Goal: Task Accomplishment & Management: Manage account settings

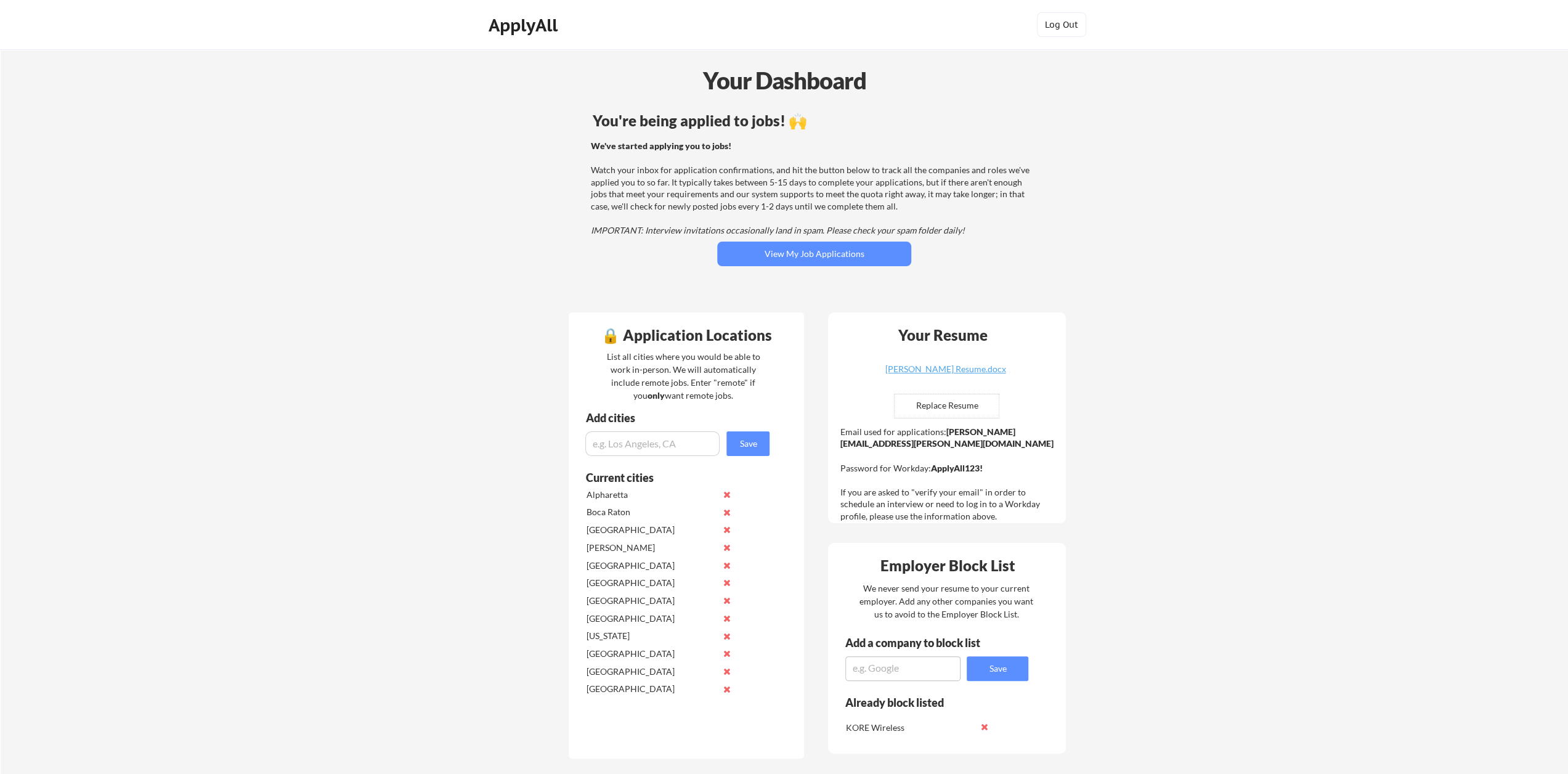
click at [842, 259] on button "View My Job Applications" at bounding box center [814, 254] width 194 height 25
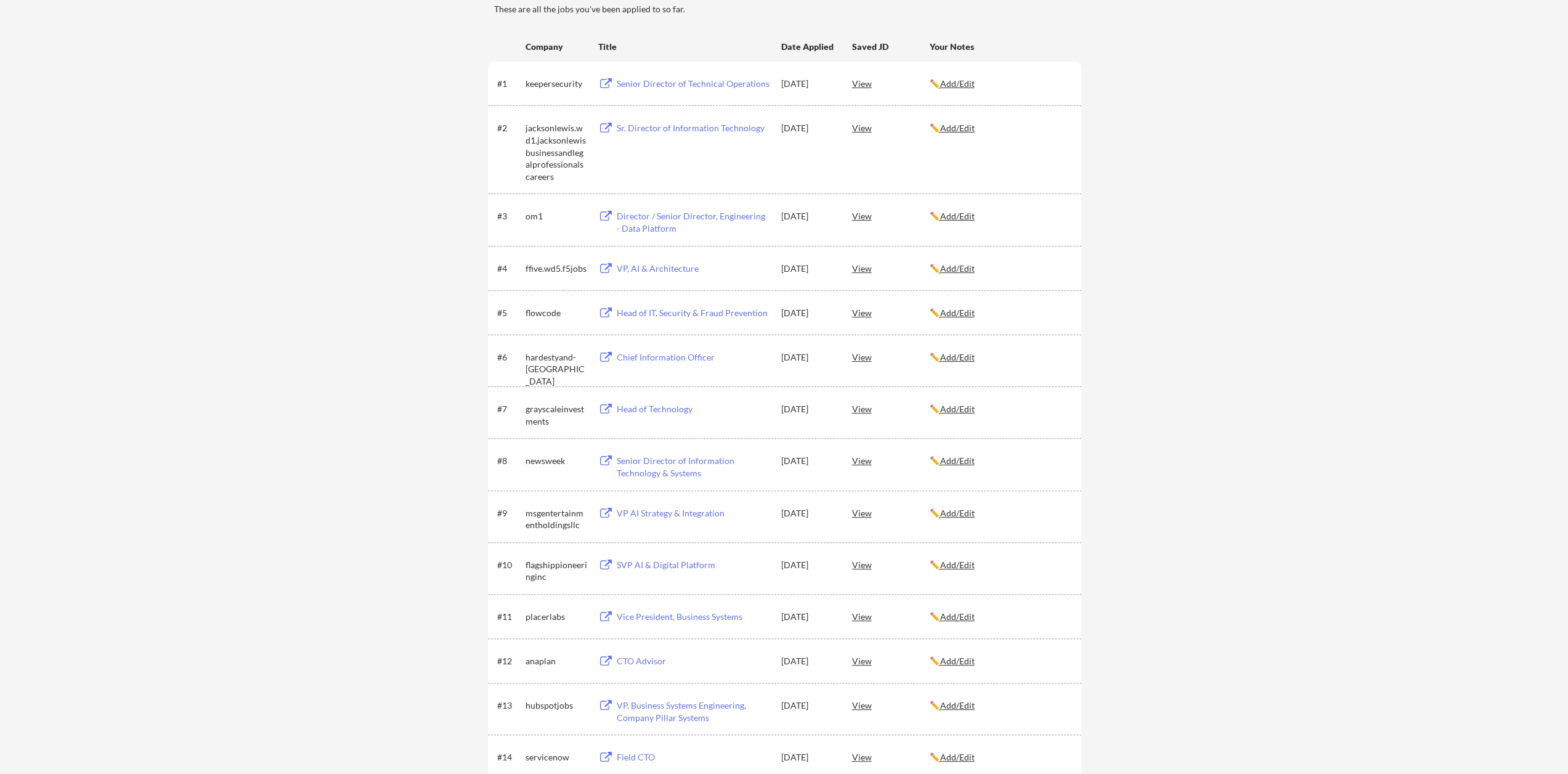
scroll to position [185, 0]
click at [641, 261] on div "VP, AI & Architecture" at bounding box center [693, 263] width 153 height 12
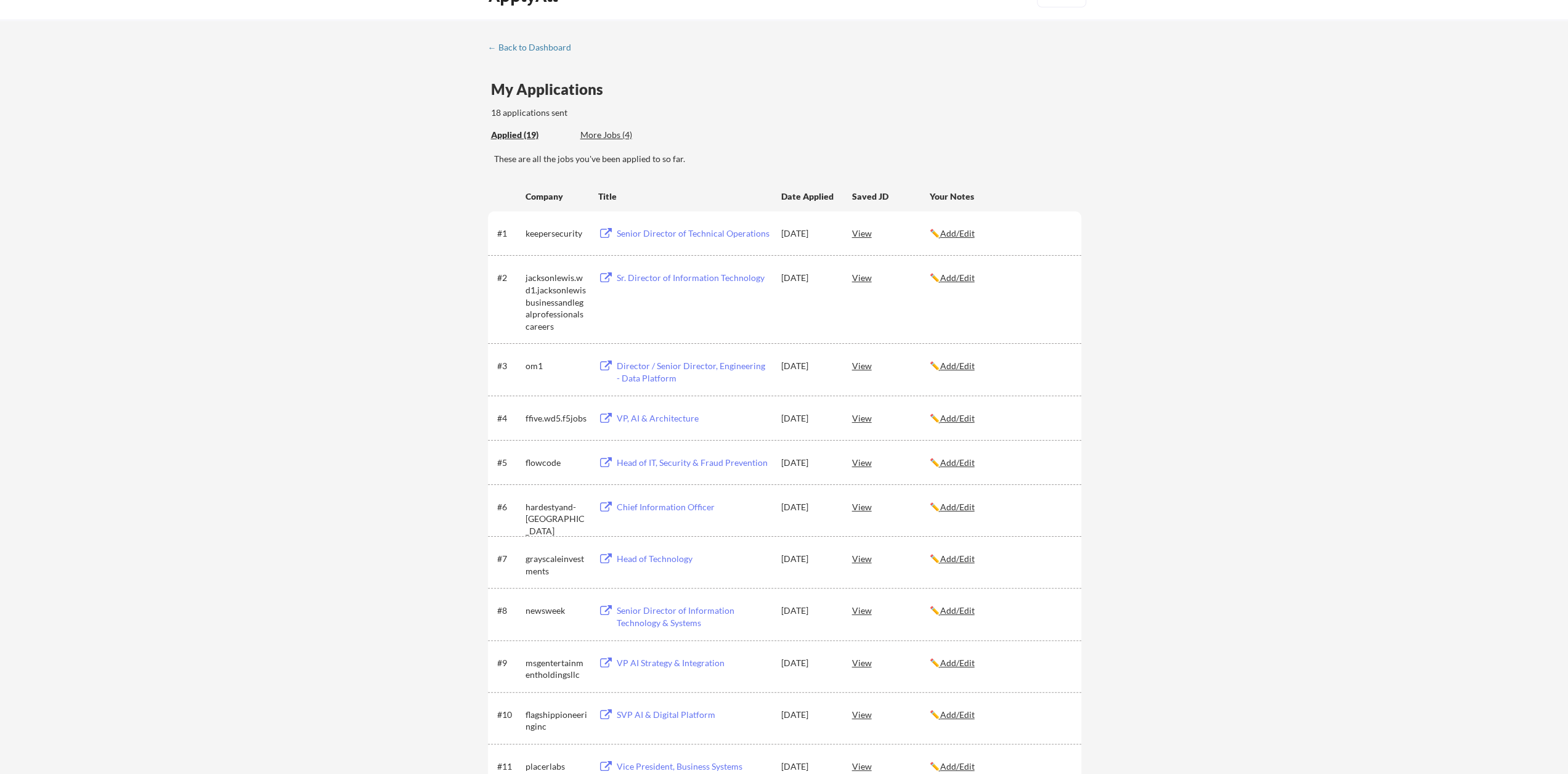
scroll to position [0, 0]
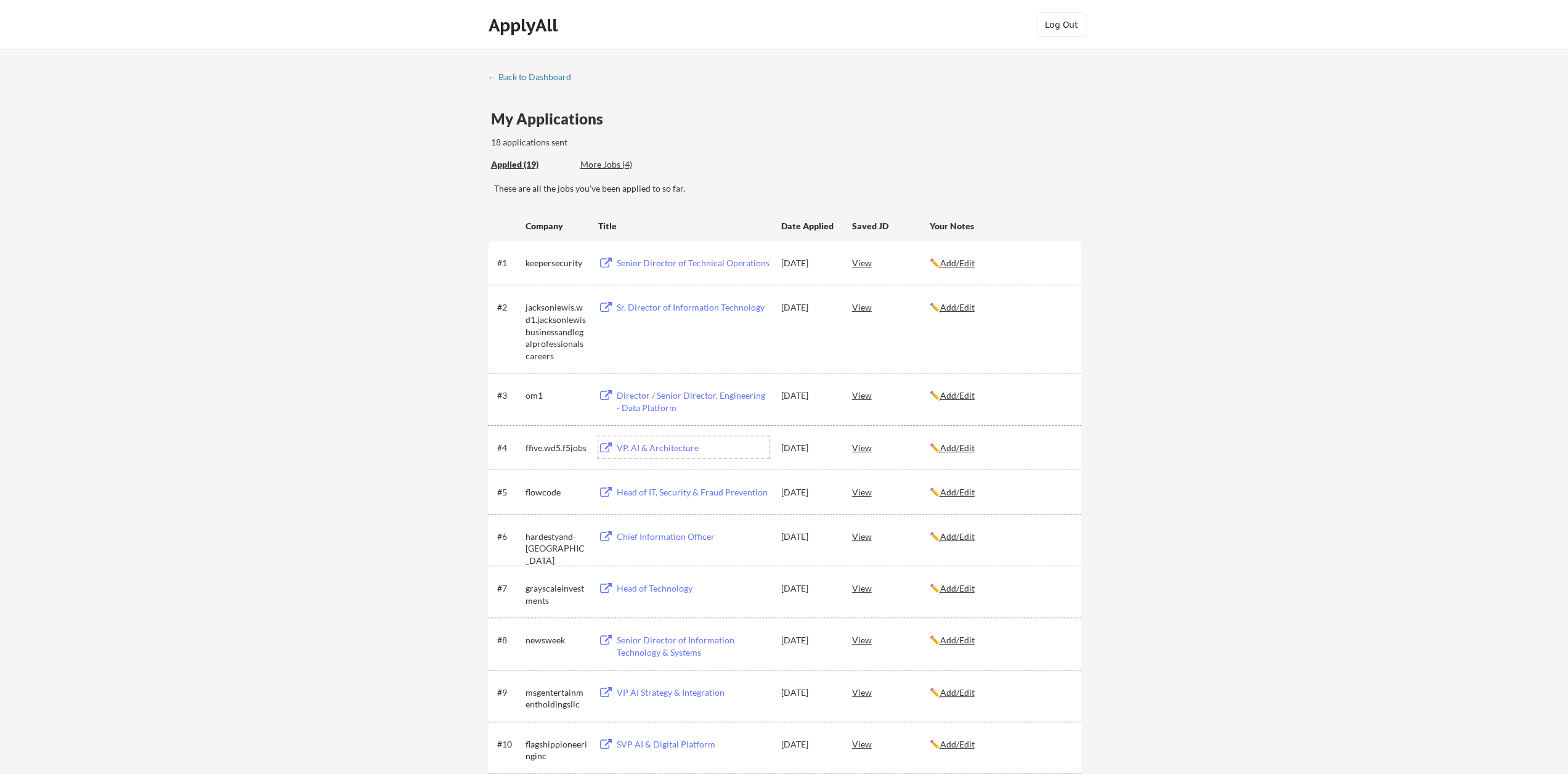
click at [506, 72] on div "← Back to Dashboard My Applications 18 applications sent Applied (19) More Jobs…" at bounding box center [784, 654] width 1568 height 1211
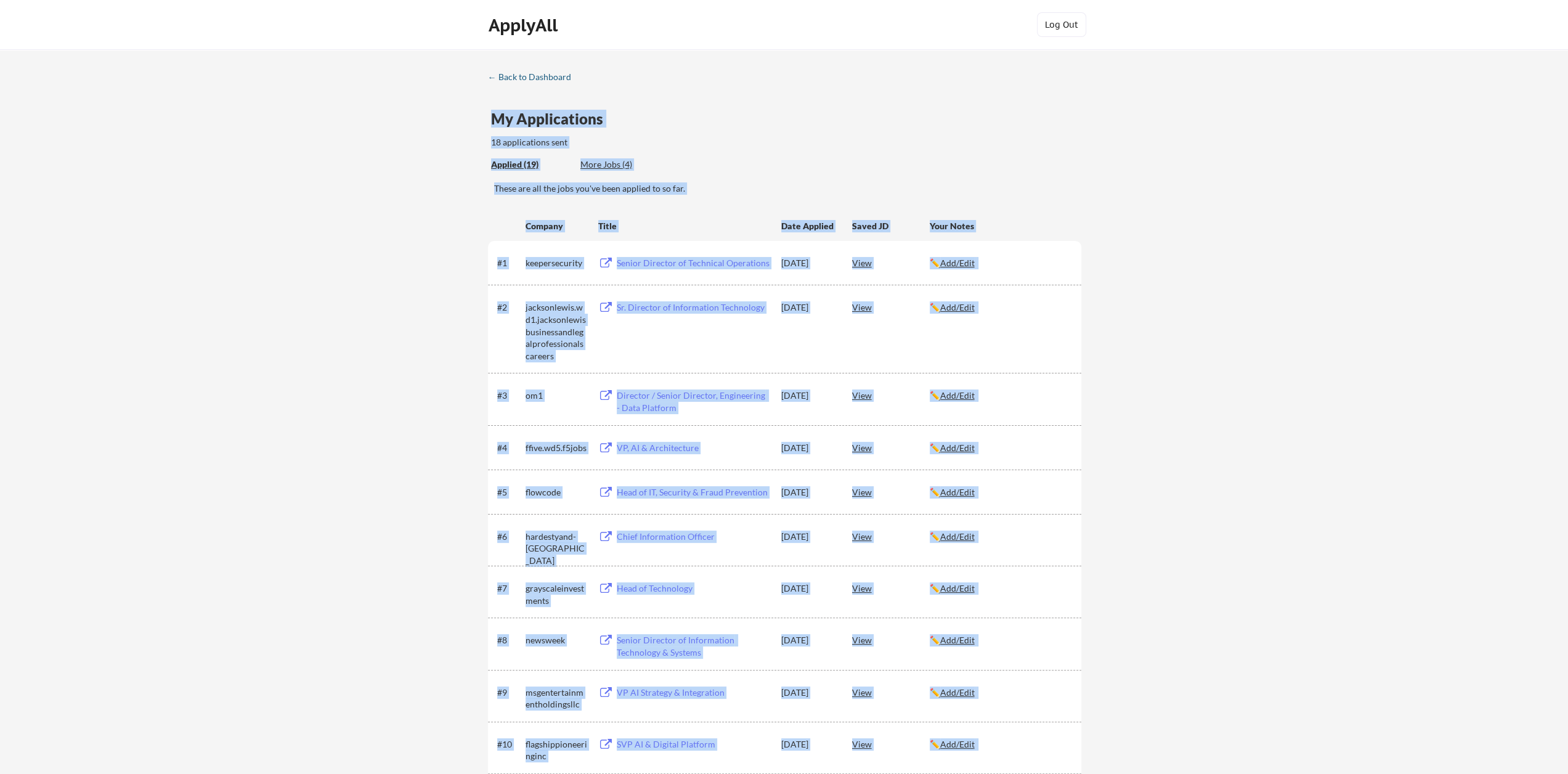
click at [506, 73] on div "← Back to Dashboard" at bounding box center [534, 77] width 93 height 9
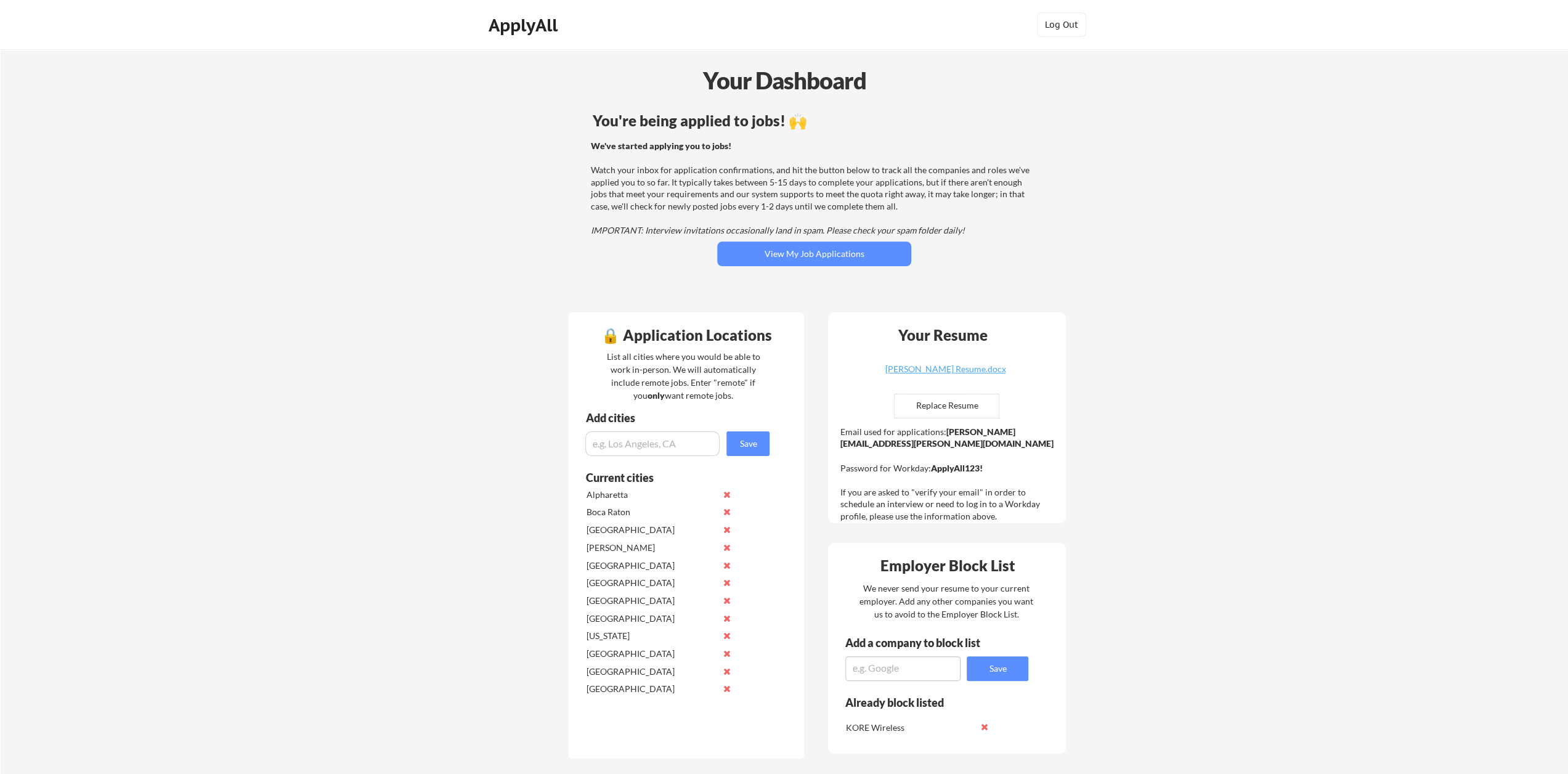
click at [1012, 236] on div "We've started applying you to jobs! Watch your inbox for application confirmati…" at bounding box center [812, 188] width 444 height 97
click at [948, 371] on div "[PERSON_NAME] Resume.docx" at bounding box center [946, 370] width 147 height 9
click at [942, 407] on input "file" at bounding box center [947, 406] width 104 height 24
type input "C:\fakepath\Jamie Fisher Resume.docx"
click at [1113, 367] on div "Your Dashboard You're being applied to jobs! 🙌 We've started applying you to jo…" at bounding box center [784, 731] width 1567 height 1364
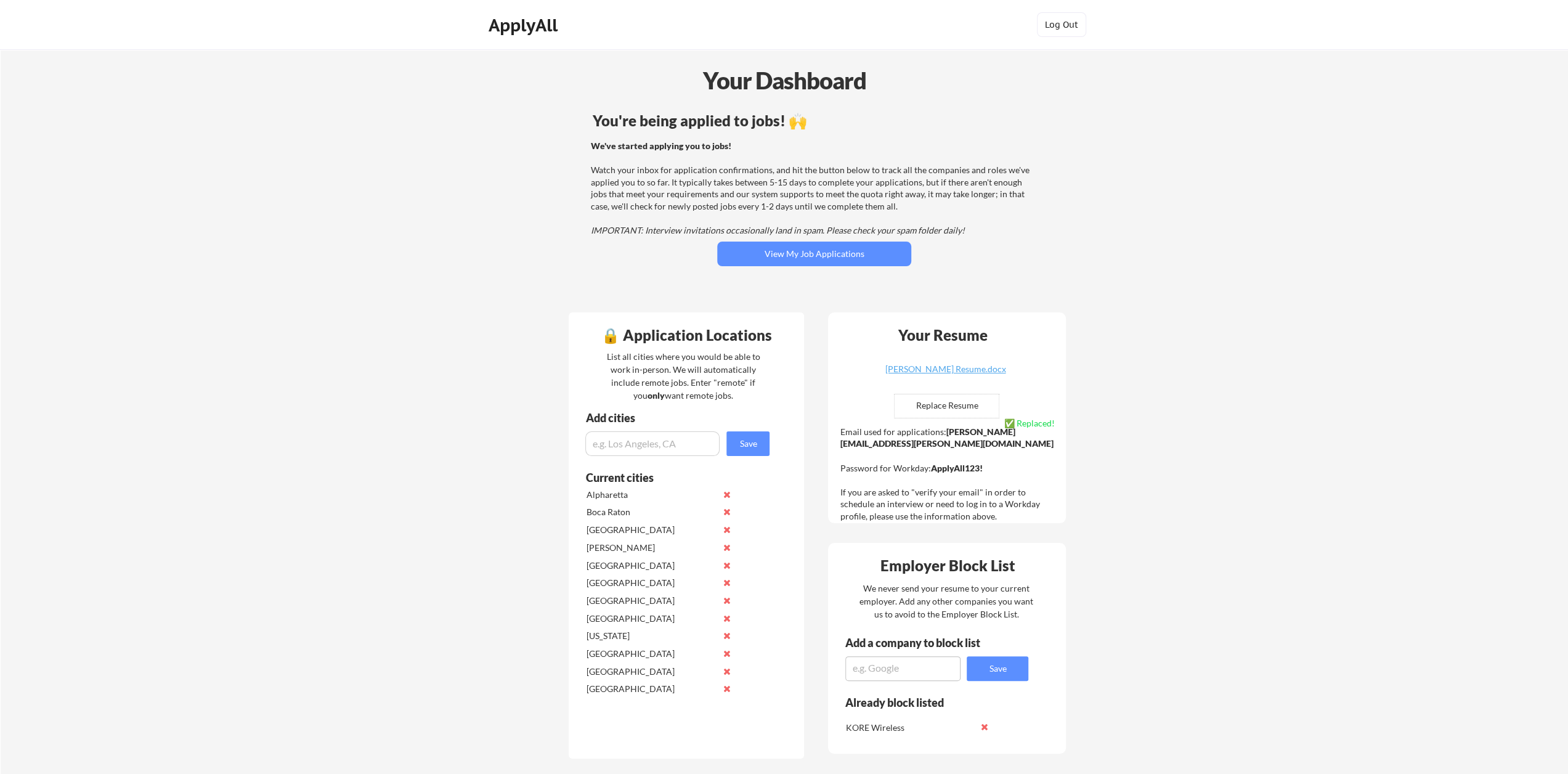
click at [1111, 441] on div "Your Dashboard You're being applied to jobs! 🙌 We've started applying you to jo…" at bounding box center [784, 731] width 1567 height 1364
drag, startPoint x: 932, startPoint y: 456, endPoint x: 982, endPoint y: 456, distance: 50.0
click at [981, 463] on strong "ApplyAll123!" at bounding box center [956, 468] width 52 height 11
click at [982, 463] on strong "ApplyAll123!" at bounding box center [956, 468] width 52 height 11
